Goal: Task Accomplishment & Management: Manage account settings

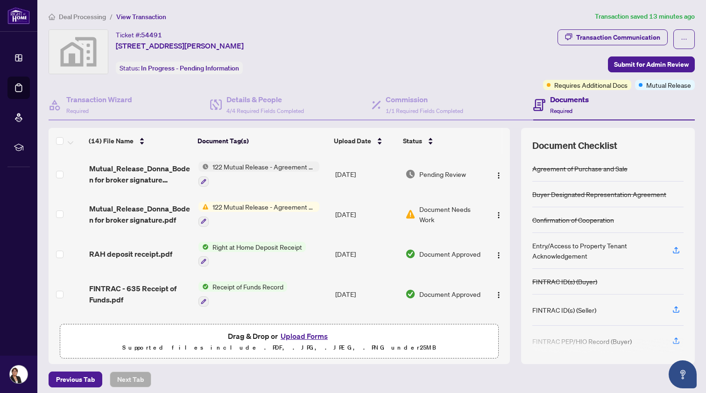
click at [79, 14] on span "Deal Processing" at bounding box center [82, 17] width 47 height 8
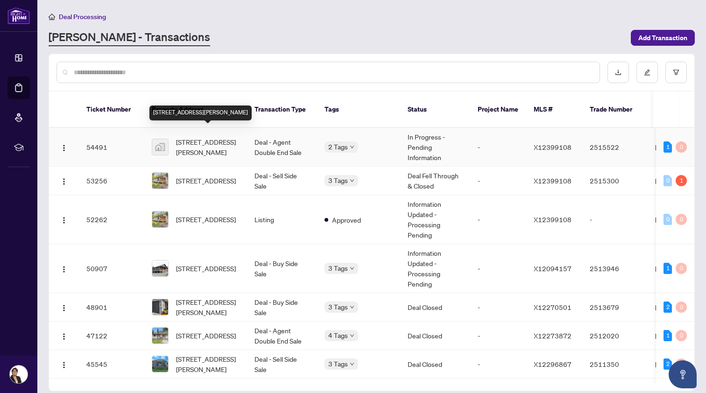
click at [202, 141] on span "[STREET_ADDRESS][PERSON_NAME]" at bounding box center [208, 147] width 64 height 21
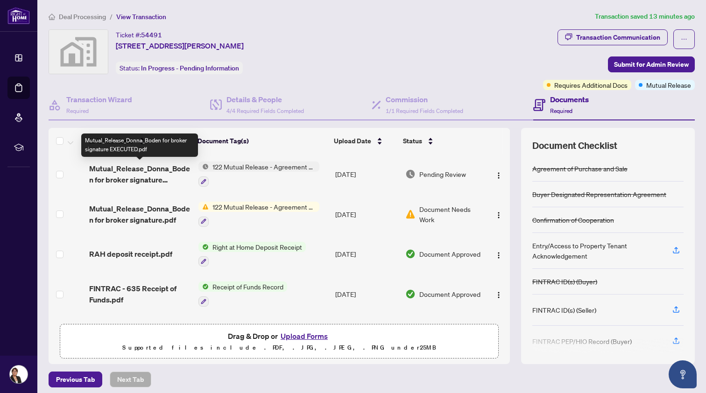
click at [158, 173] on span "Mutual_Release_Donna_Boden for broker signature EXECUTED.pdf" at bounding box center [140, 174] width 102 height 22
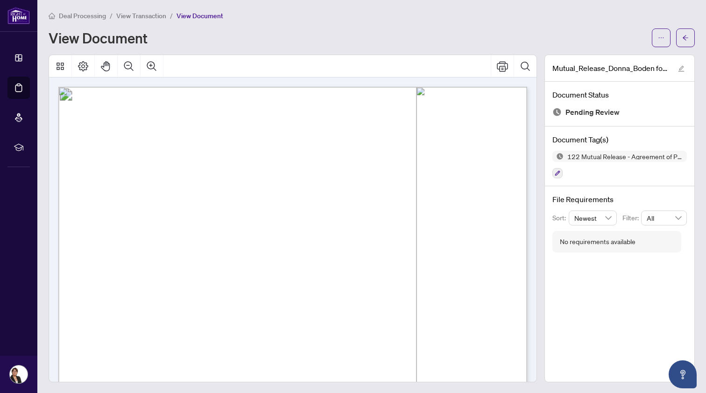
click at [88, 15] on span "Deal Processing" at bounding box center [82, 16] width 47 height 8
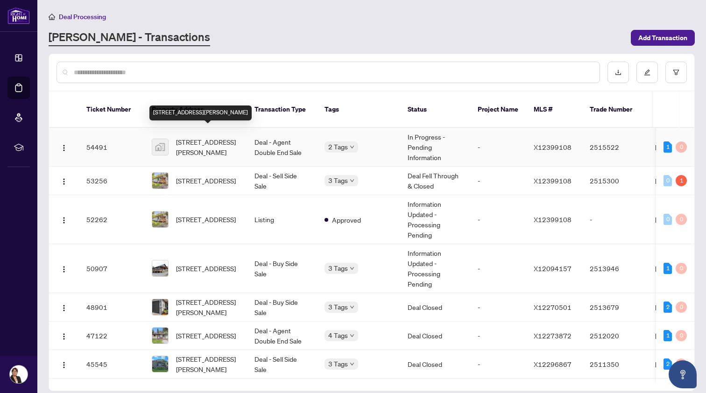
click at [194, 137] on span "[STREET_ADDRESS][PERSON_NAME]" at bounding box center [208, 147] width 64 height 21
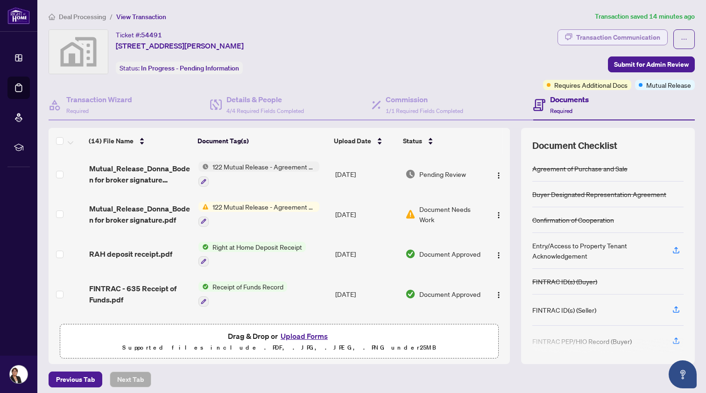
click at [586, 36] on div "Transaction Communication" at bounding box center [618, 37] width 84 height 15
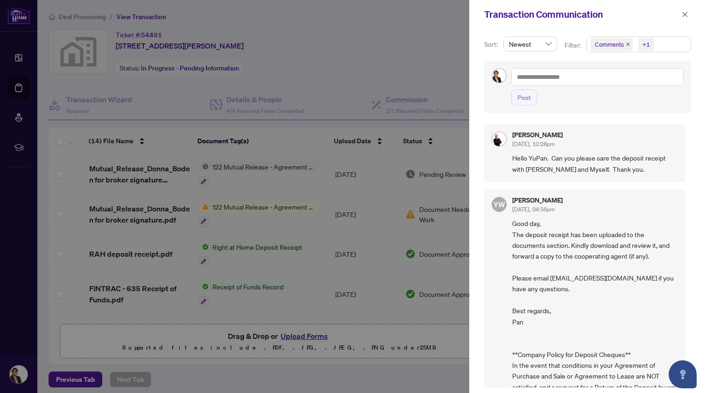
click at [344, 51] on div at bounding box center [353, 196] width 706 height 393
click at [168, 212] on div at bounding box center [353, 196] width 706 height 393
click at [684, 13] on icon "close" at bounding box center [685, 14] width 7 height 7
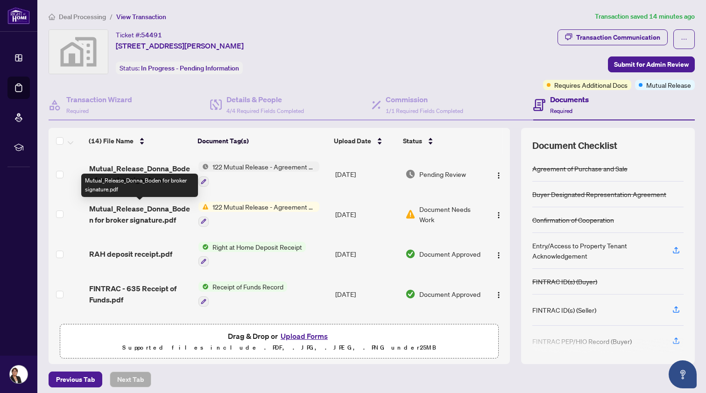
click at [155, 212] on span "Mutual_Release_Donna_Boden for broker signature.pdf" at bounding box center [140, 214] width 102 height 22
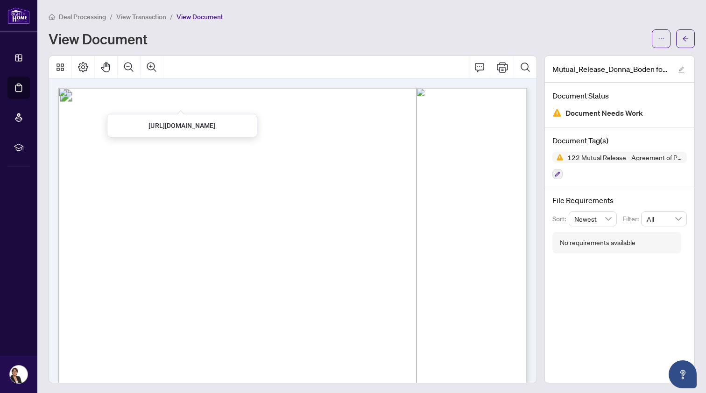
click at [132, 15] on span "View Transaction" at bounding box center [141, 17] width 50 height 8
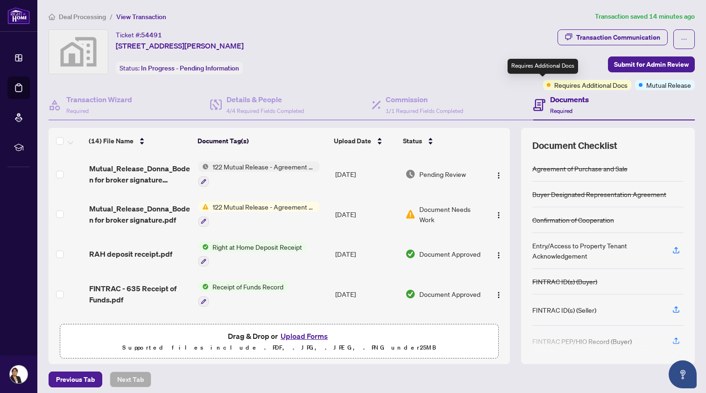
click at [554, 87] on span "Requires Additional Docs" at bounding box center [590, 85] width 73 height 10
click at [495, 213] on img "button" at bounding box center [498, 215] width 7 height 7
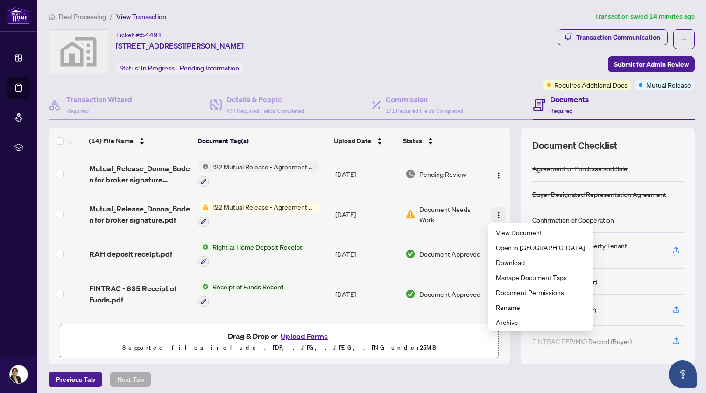
click at [495, 213] on img "button" at bounding box center [498, 215] width 7 height 7
